Goal: Information Seeking & Learning: Learn about a topic

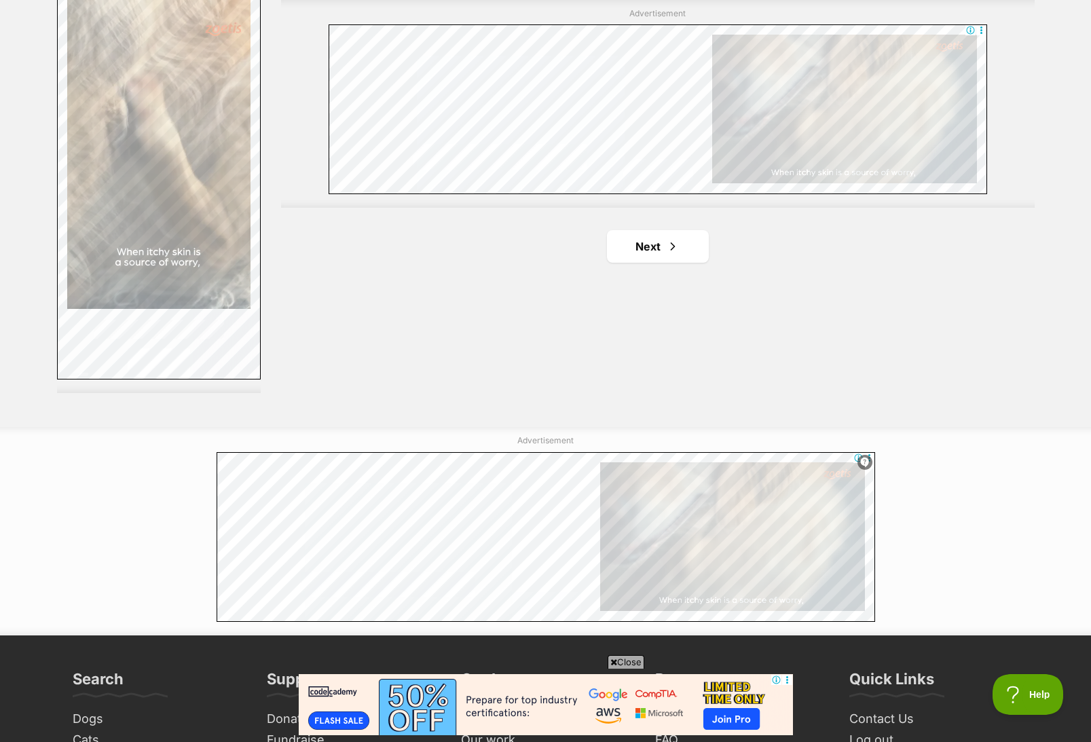
scroll to position [2308, 0]
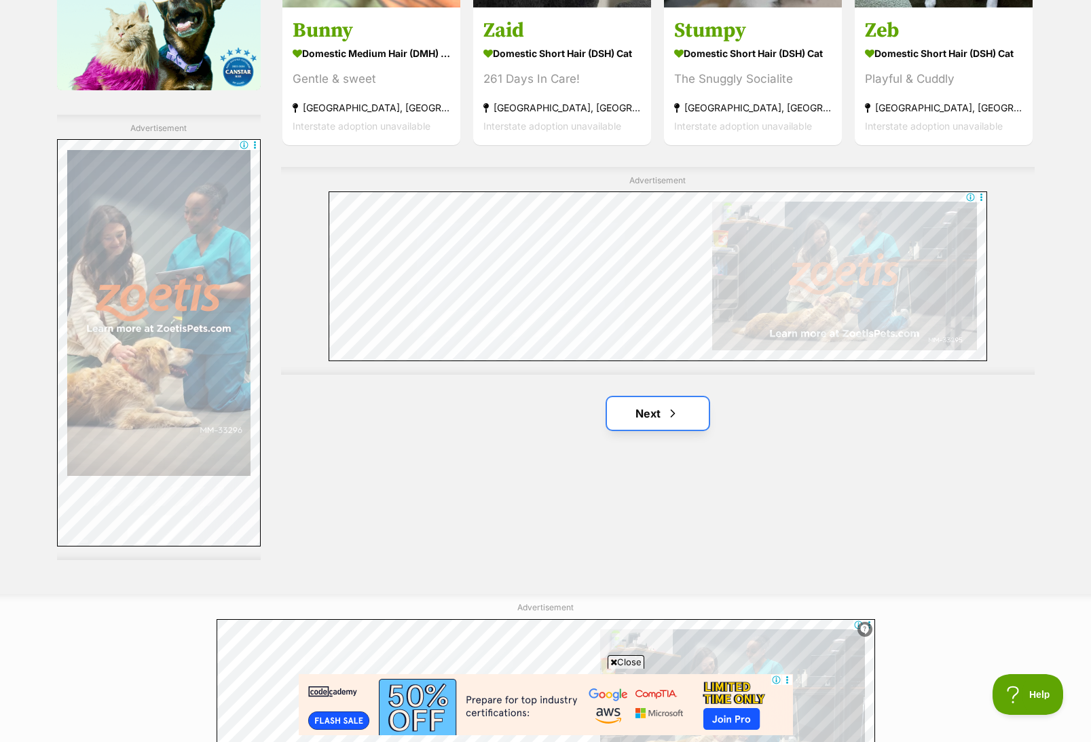
click at [651, 407] on link "Next" at bounding box center [658, 413] width 102 height 33
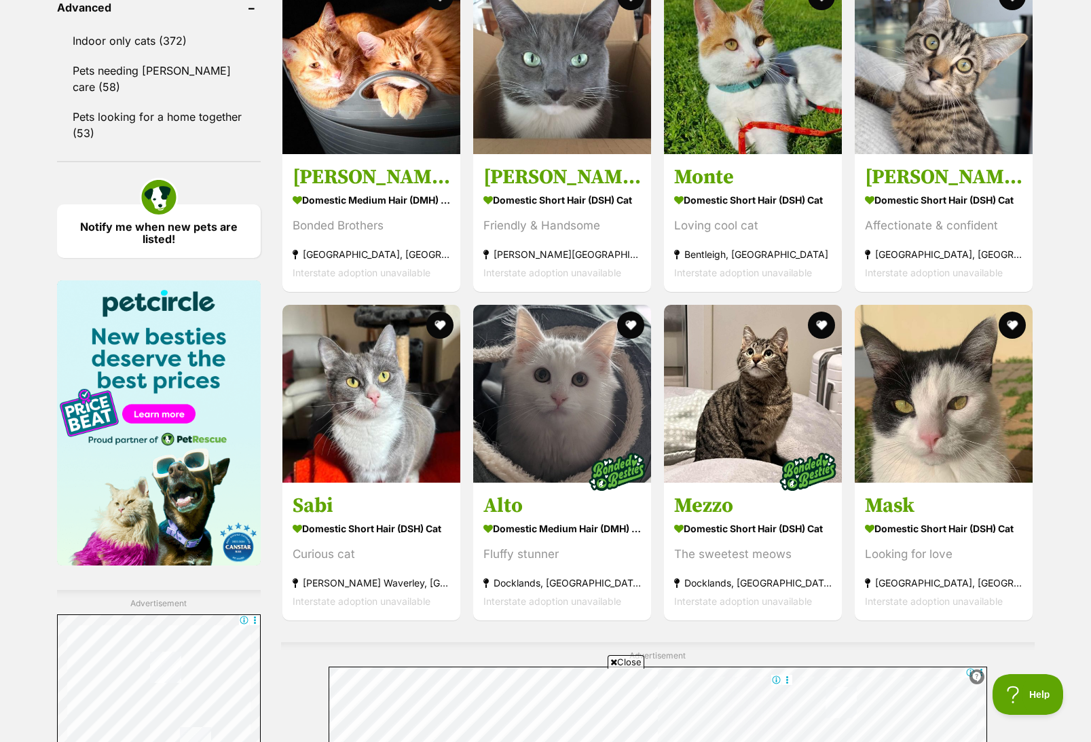
scroll to position [2036, 0]
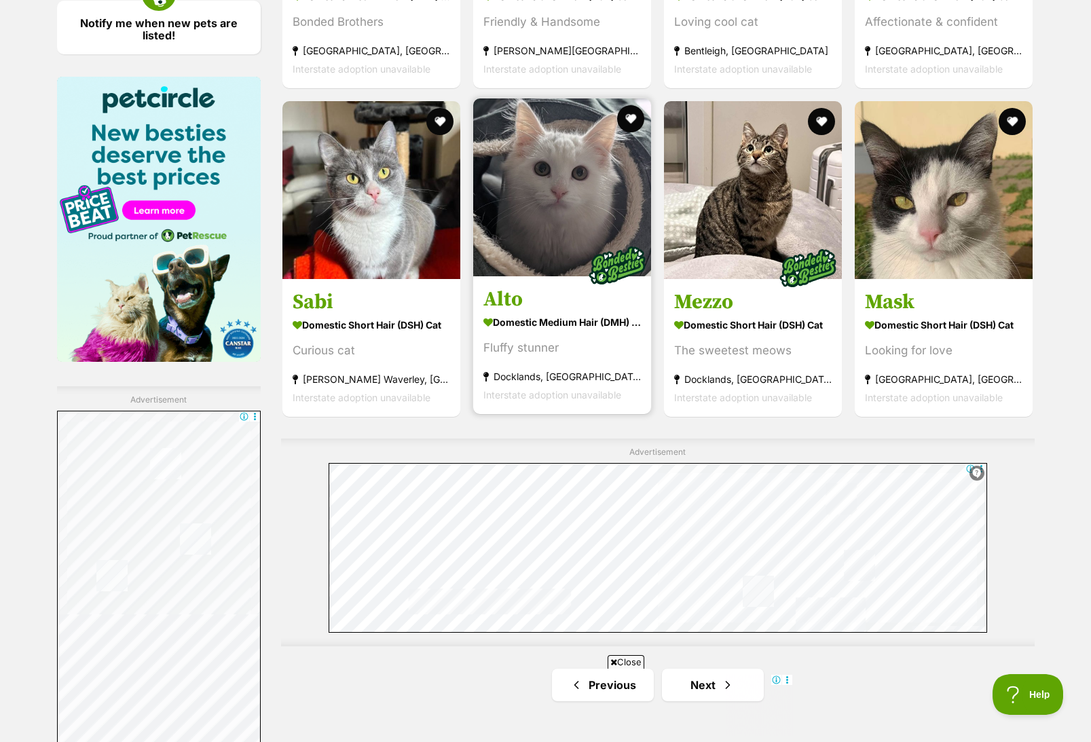
click at [584, 149] on img at bounding box center [562, 187] width 178 height 178
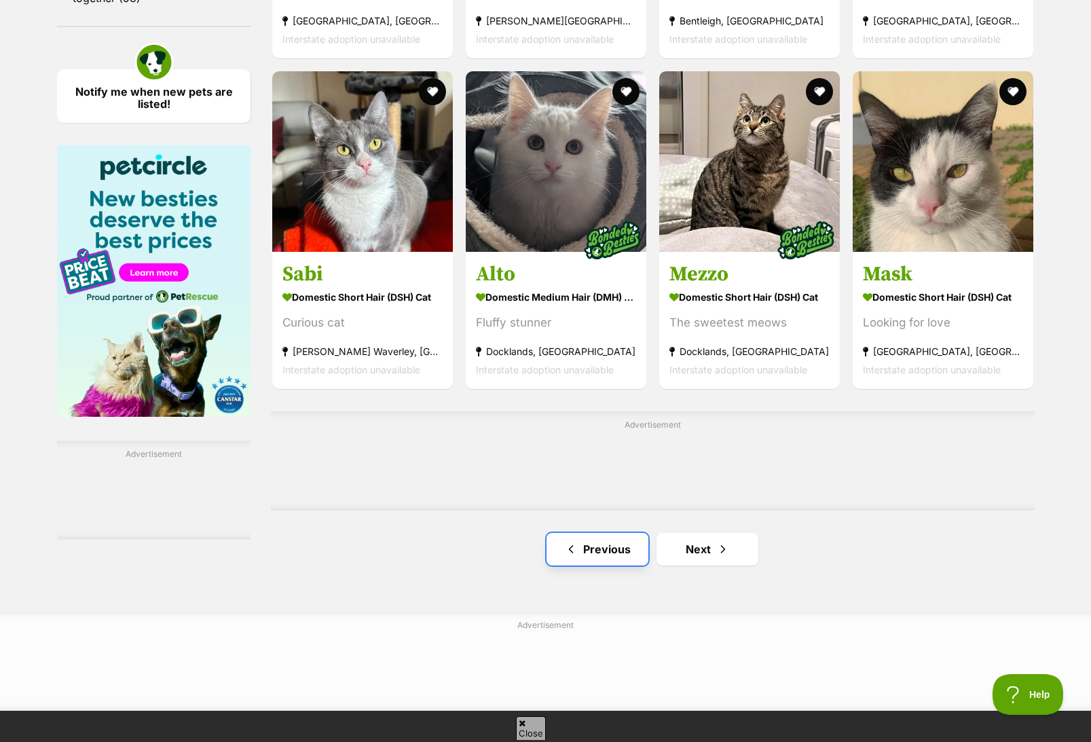
click at [612, 543] on link "Previous" at bounding box center [597, 549] width 102 height 33
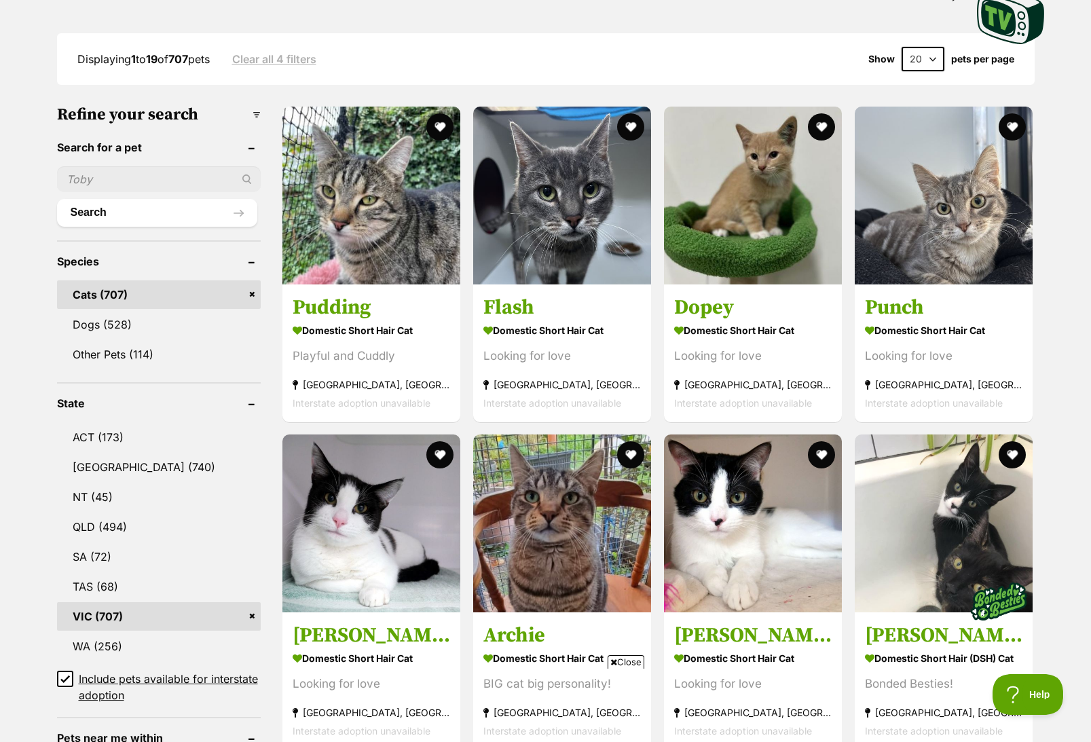
scroll to position [204, 0]
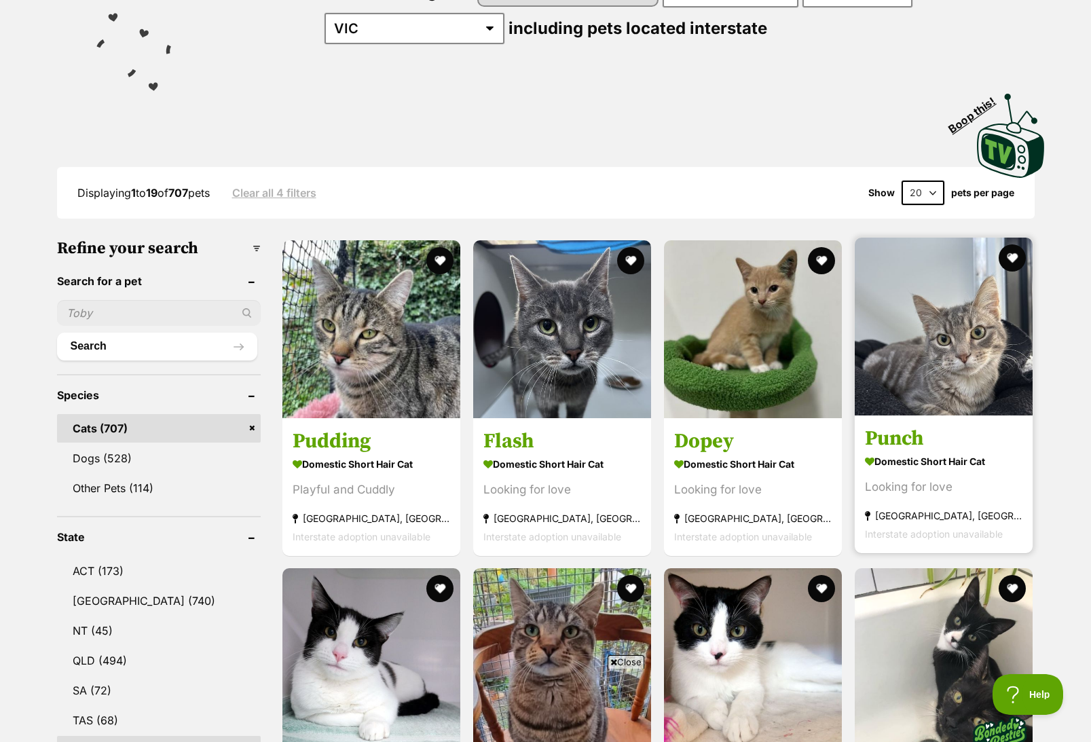
click at [952, 328] on img at bounding box center [944, 327] width 178 height 178
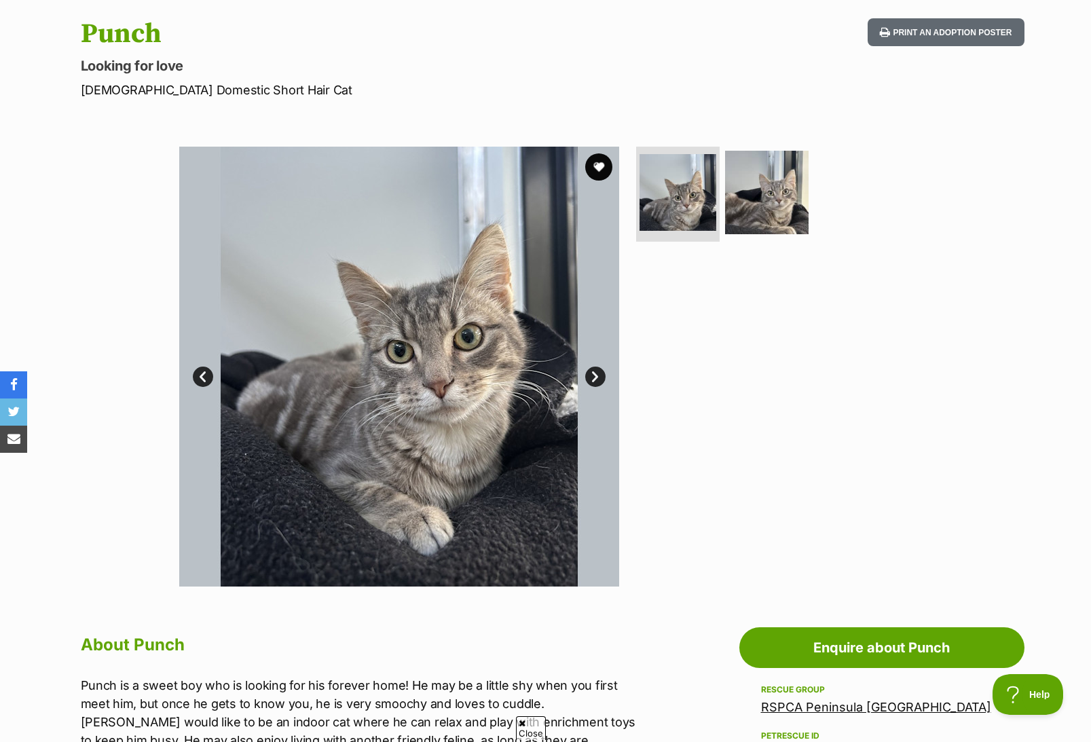
click at [591, 376] on link "Next" at bounding box center [595, 377] width 20 height 20
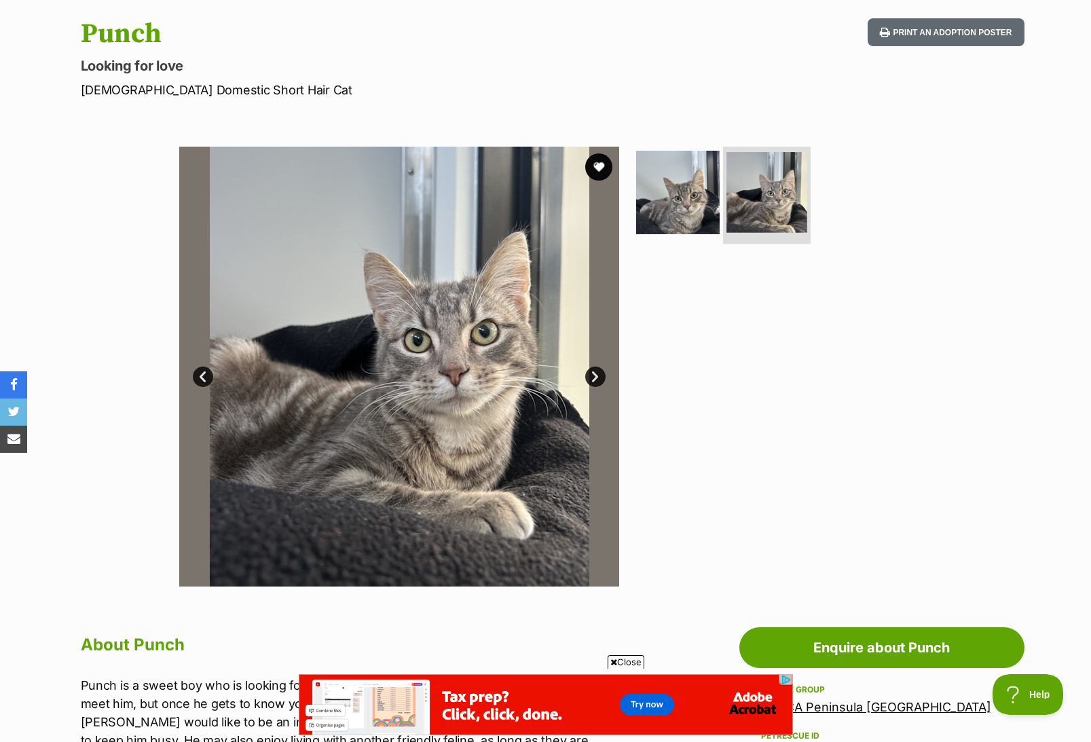
click at [764, 197] on img at bounding box center [766, 192] width 81 height 81
click at [688, 203] on img at bounding box center [678, 193] width 88 height 88
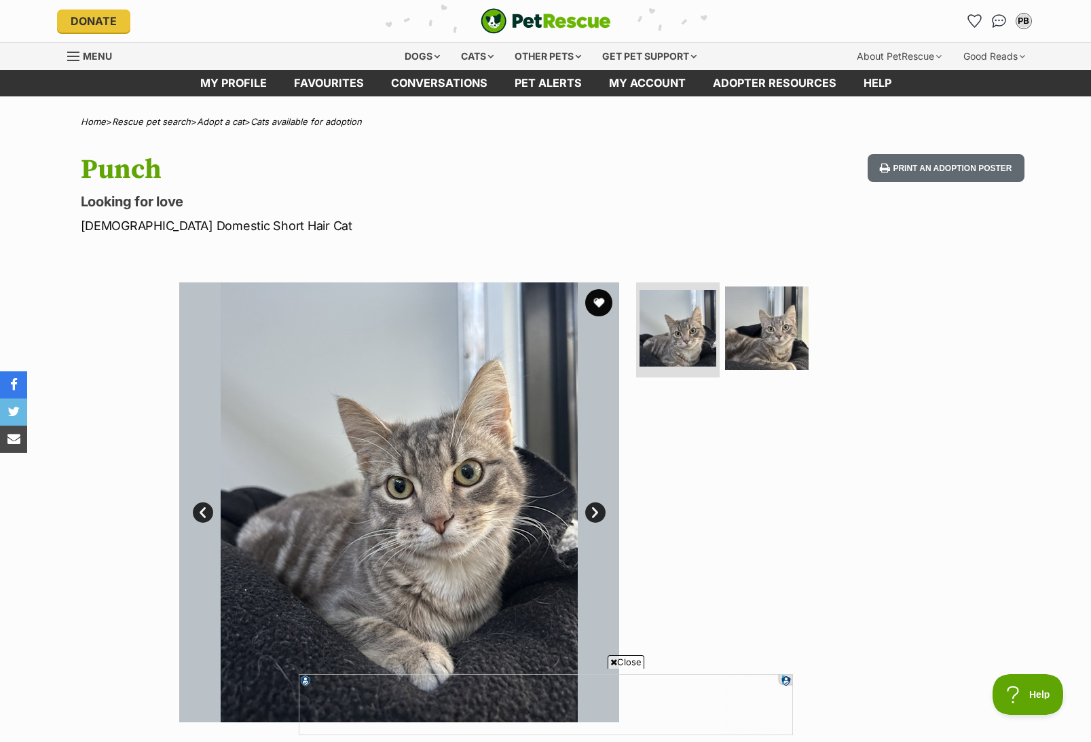
scroll to position [204, 0]
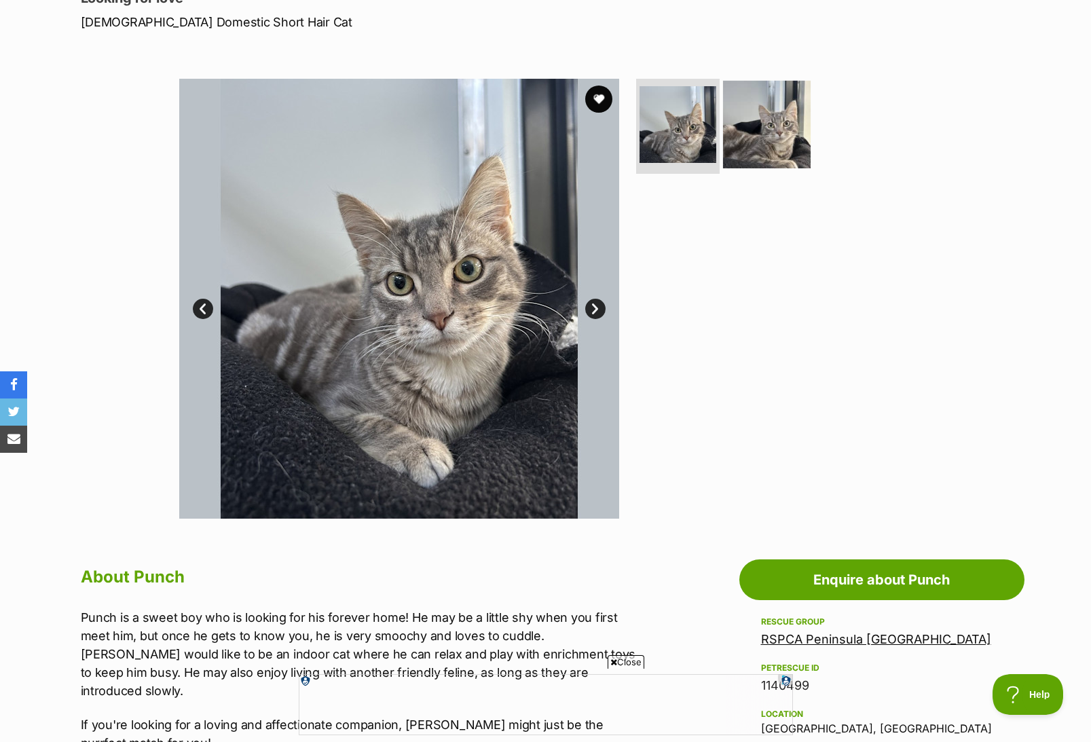
click at [743, 121] on img at bounding box center [767, 125] width 88 height 88
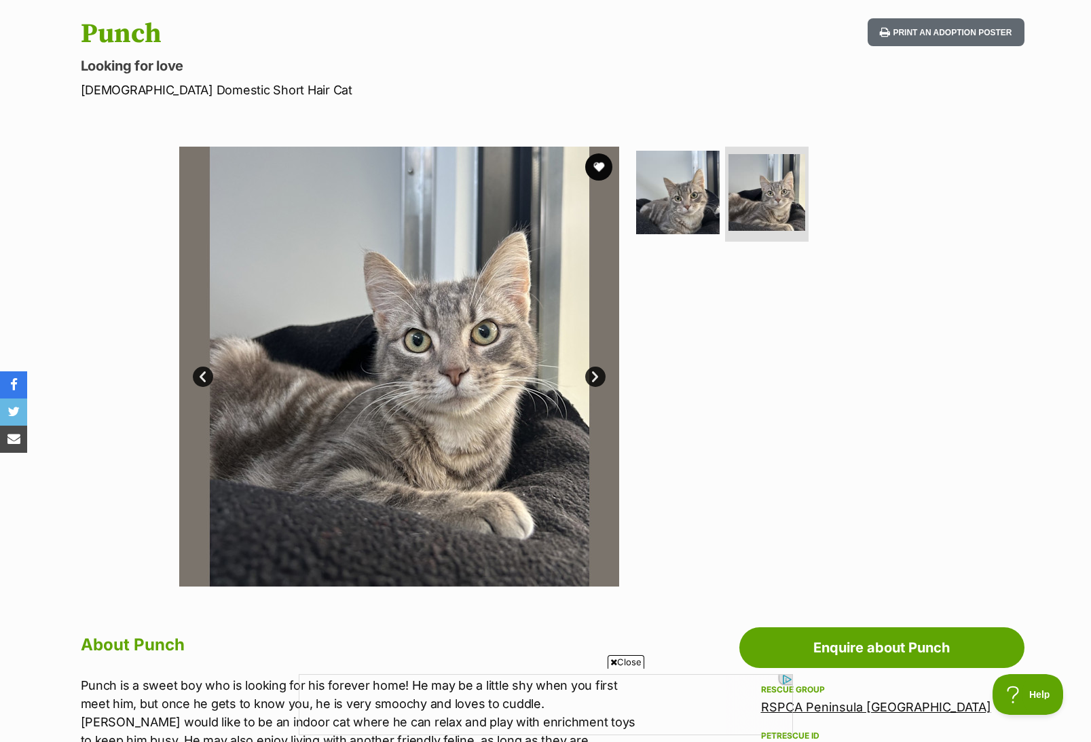
scroll to position [0, 0]
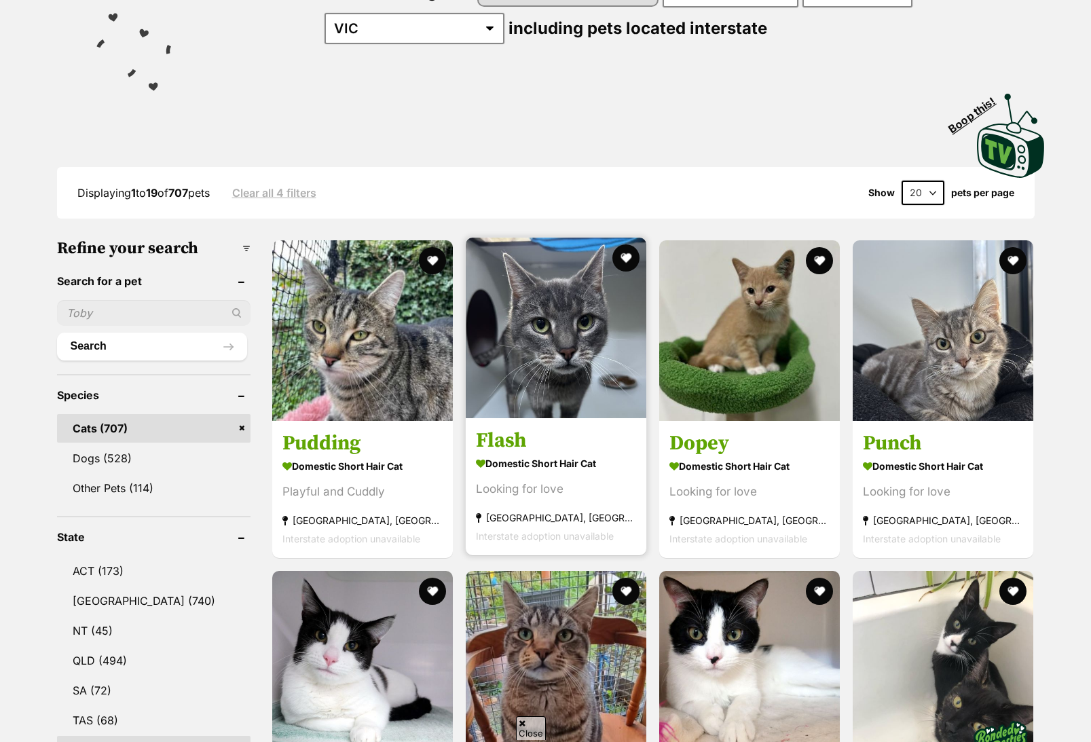
scroll to position [204, 0]
click at [582, 369] on img at bounding box center [556, 328] width 181 height 181
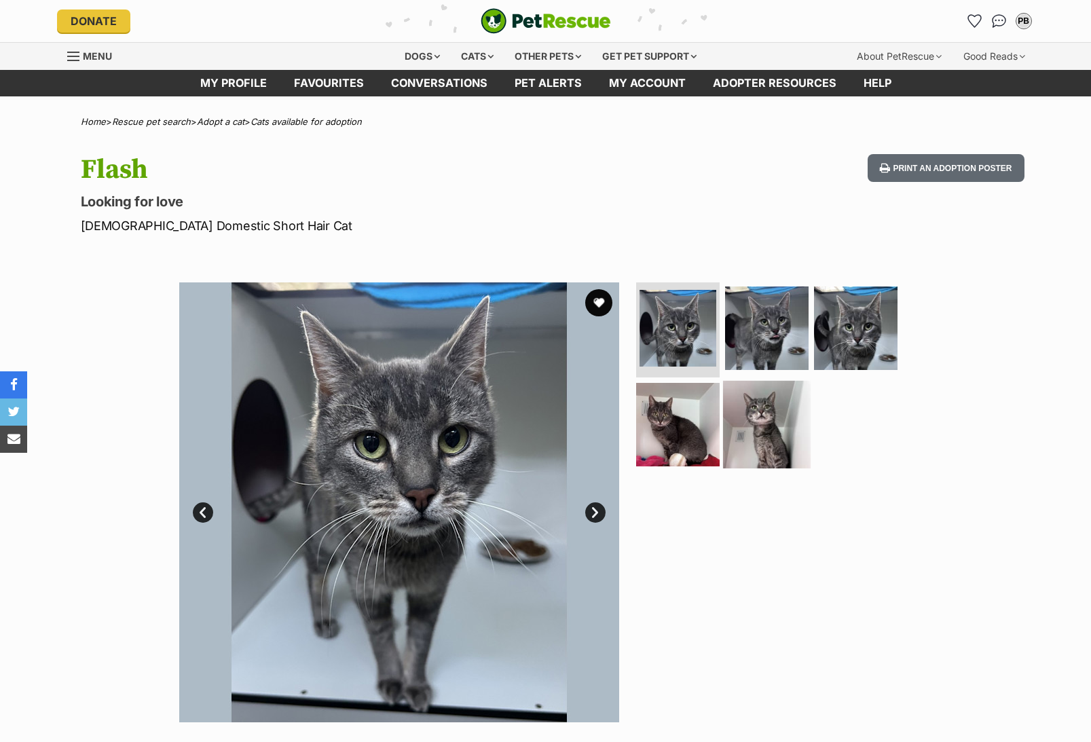
click at [776, 411] on img at bounding box center [767, 424] width 88 height 88
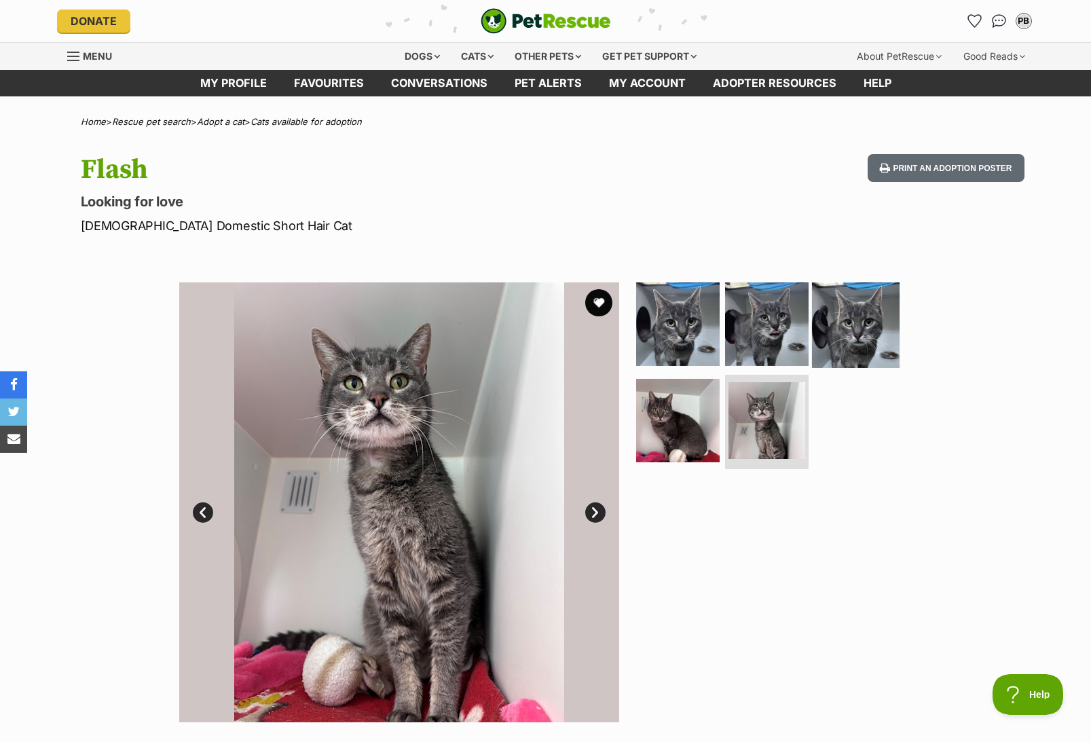
click at [835, 343] on img at bounding box center [856, 324] width 88 height 88
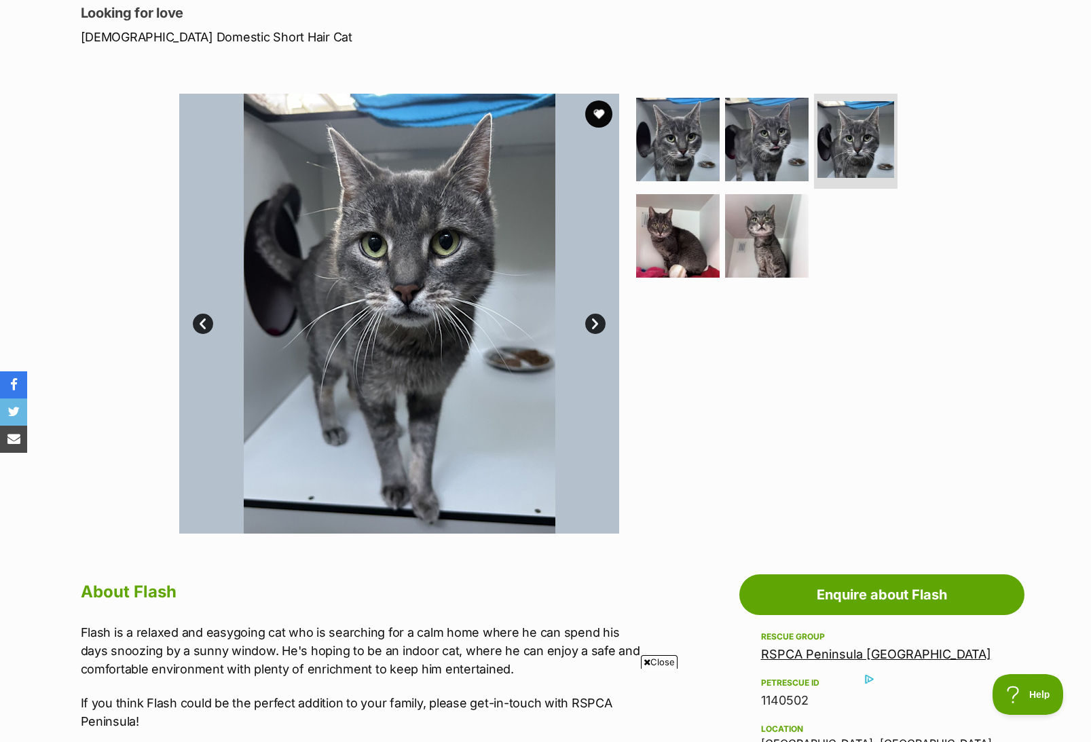
scroll to position [68, 0]
